Goal: Task Accomplishment & Management: Use online tool/utility

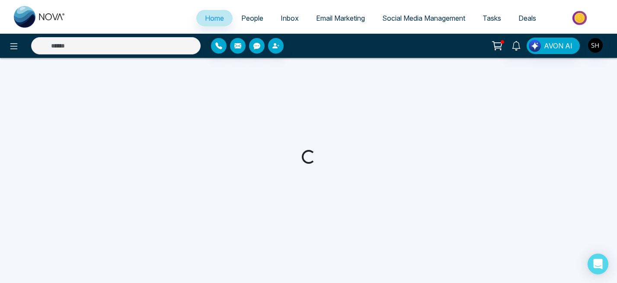
select select "*"
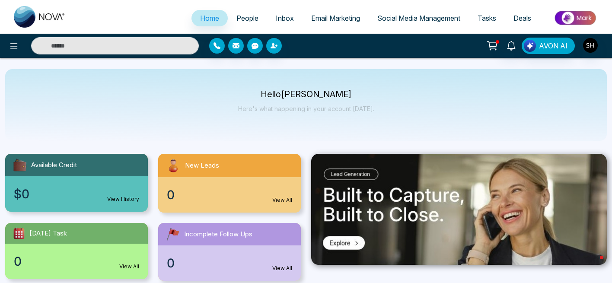
click at [386, 19] on span "Social Media Management" at bounding box center [418, 18] width 83 height 9
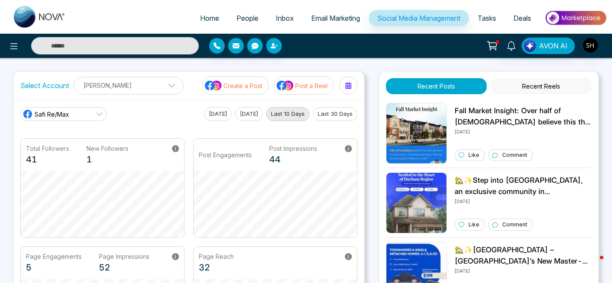
click at [257, 86] on p "Create a Post" at bounding box center [242, 85] width 39 height 9
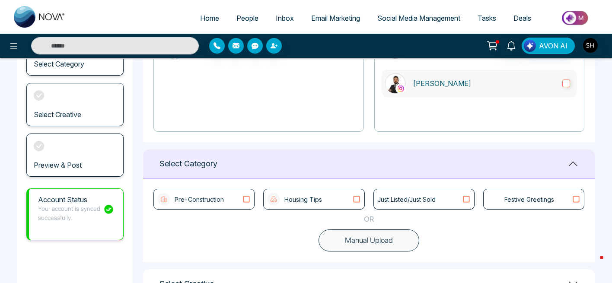
scroll to position [202, 0]
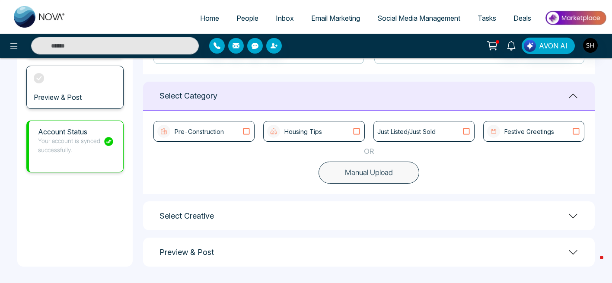
click at [357, 129] on icon at bounding box center [356, 131] width 11 height 9
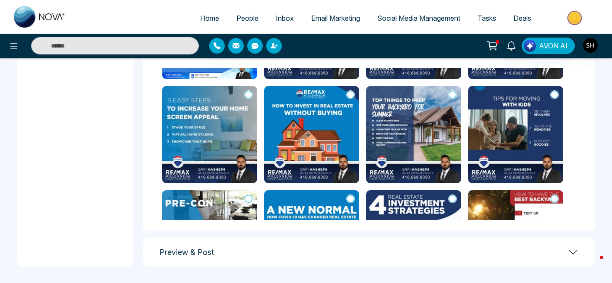
scroll to position [198, 0]
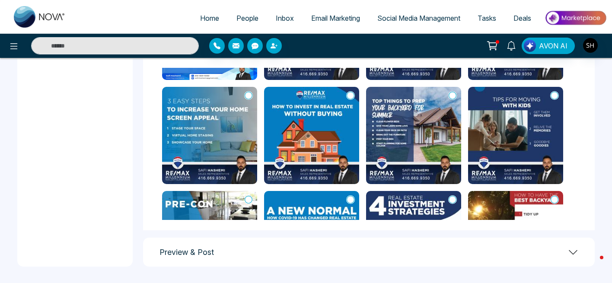
click at [351, 92] on icon at bounding box center [351, 95] width 8 height 9
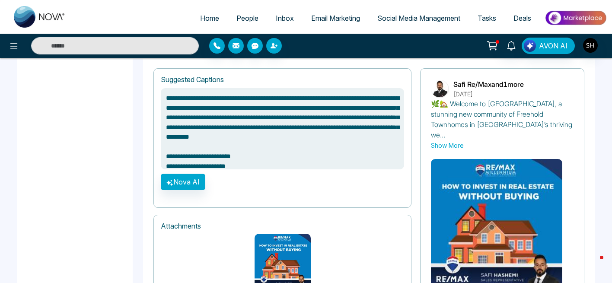
scroll to position [584, 0]
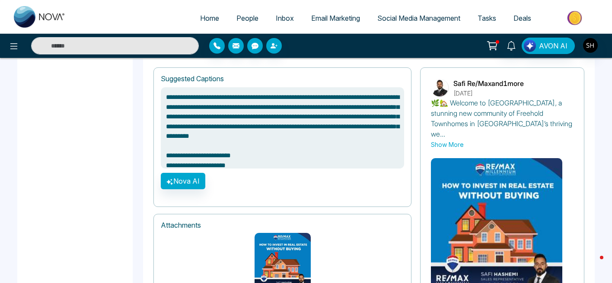
click at [446, 140] on button "Show More" at bounding box center [447, 144] width 33 height 9
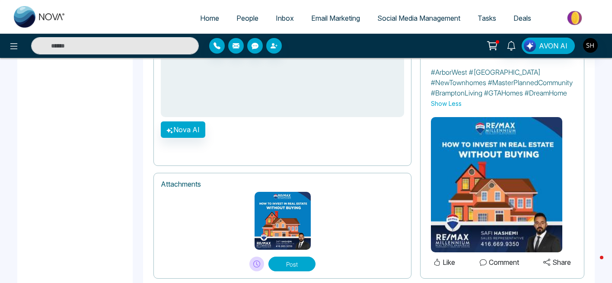
scroll to position [793, 0]
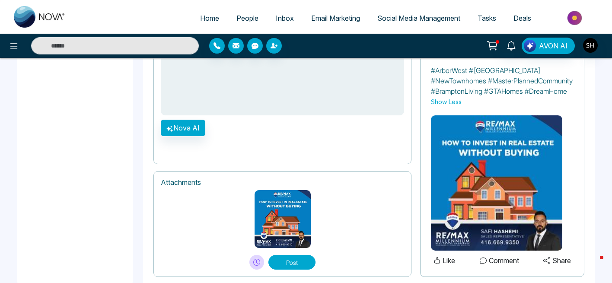
click at [297, 255] on button "Post" at bounding box center [291, 262] width 47 height 15
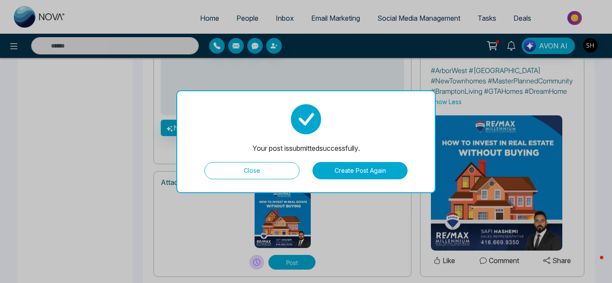
type textarea "**********"
